Goal: Contribute content: Add original content to the website for others to see

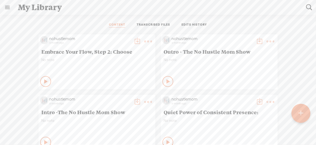
click at [299, 113] on div at bounding box center [302, 113] width 20 height 20
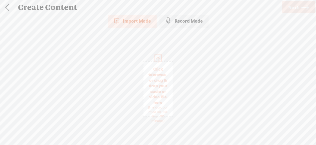
click at [153, 77] on span "browse" at bounding box center [160, 74] width 14 height 5
click at [293, 8] on span "Next" at bounding box center [294, 8] width 10 height 14
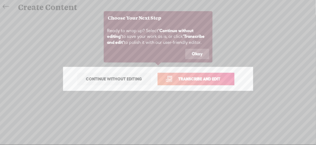
click at [196, 54] on button "Okay" at bounding box center [197, 54] width 24 height 10
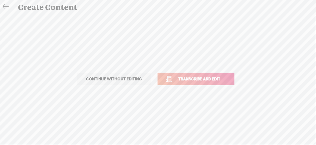
click at [203, 78] on span "Transcribe and edit" at bounding box center [200, 79] width 54 height 6
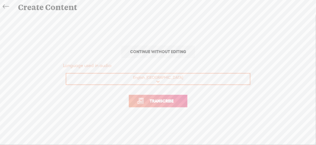
click at [161, 102] on span "Transcribe" at bounding box center [161, 101] width 35 height 6
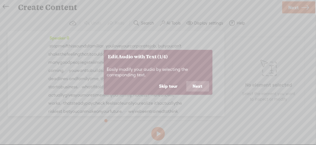
click at [196, 85] on button "Next" at bounding box center [198, 86] width 23 height 10
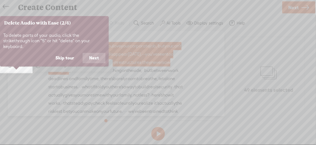
click at [69, 53] on button "Skip tour" at bounding box center [65, 58] width 32 height 10
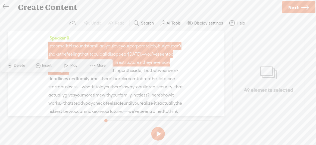
click at [49, 46] on span "·" at bounding box center [48, 46] width 1 height 8
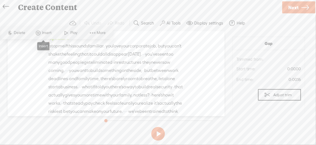
click at [51, 33] on span "Insert" at bounding box center [47, 32] width 11 height 5
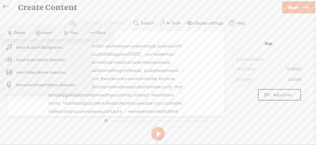
click at [47, 58] on span "Insert Audio Before Selection" at bounding box center [41, 60] width 71 height 12
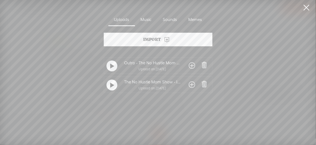
click at [192, 85] on span at bounding box center [192, 84] width 6 height 9
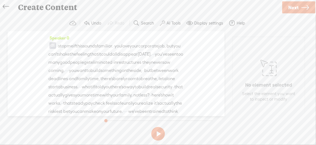
click at [53, 47] on span at bounding box center [53, 45] width 7 height 7
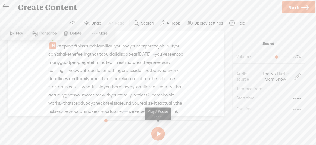
click at [155, 132] on button at bounding box center [158, 134] width 14 height 14
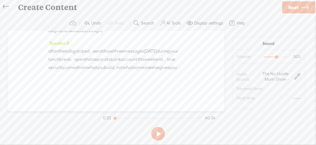
scroll to position [6587, 0]
click at [170, 72] on span "you." at bounding box center [174, 67] width 8 height 8
click at [178, 72] on span "·" at bounding box center [178, 67] width 1 height 8
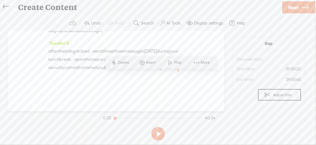
click at [150, 61] on span "Insert" at bounding box center [151, 62] width 11 height 5
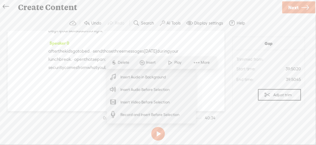
click at [148, 92] on span "Insert Audio Before Selection" at bounding box center [145, 89] width 71 height 12
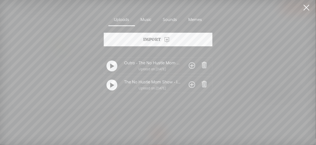
click at [192, 67] on span at bounding box center [192, 65] width 6 height 9
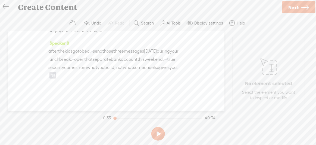
click at [56, 75] on span at bounding box center [53, 75] width 7 height 7
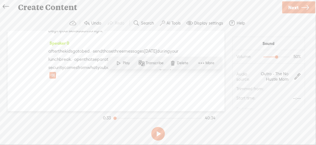
click at [170, 72] on span "you." at bounding box center [174, 67] width 8 height 8
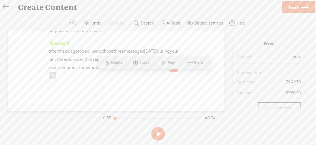
click at [159, 72] on span "gives" at bounding box center [164, 67] width 10 height 8
click at [155, 135] on button at bounding box center [158, 134] width 14 height 14
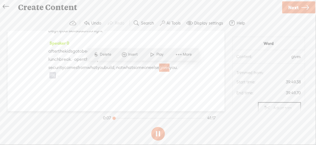
click at [151, 64] on span "else" at bounding box center [155, 67] width 8 height 8
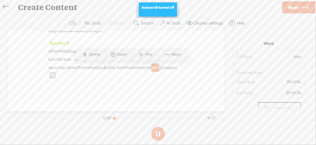
click at [151, 64] on span "else" at bounding box center [155, 67] width 8 height 8
click at [154, 133] on button at bounding box center [158, 134] width 14 height 14
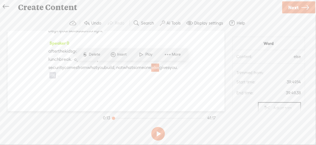
click at [198, 118] on section "0:13 41:17" at bounding box center [159, 118] width 115 height 14
click at [199, 118] on section "0:13 41:17" at bounding box center [159, 118] width 115 height 14
drag, startPoint x: 115, startPoint y: 119, endPoint x: 202, endPoint y: 121, distance: 87.1
click at [202, 121] on div at bounding box center [202, 118] width 13 height 13
click at [158, 132] on button at bounding box center [158, 134] width 14 height 14
